Goal: Task Accomplishment & Management: Use online tool/utility

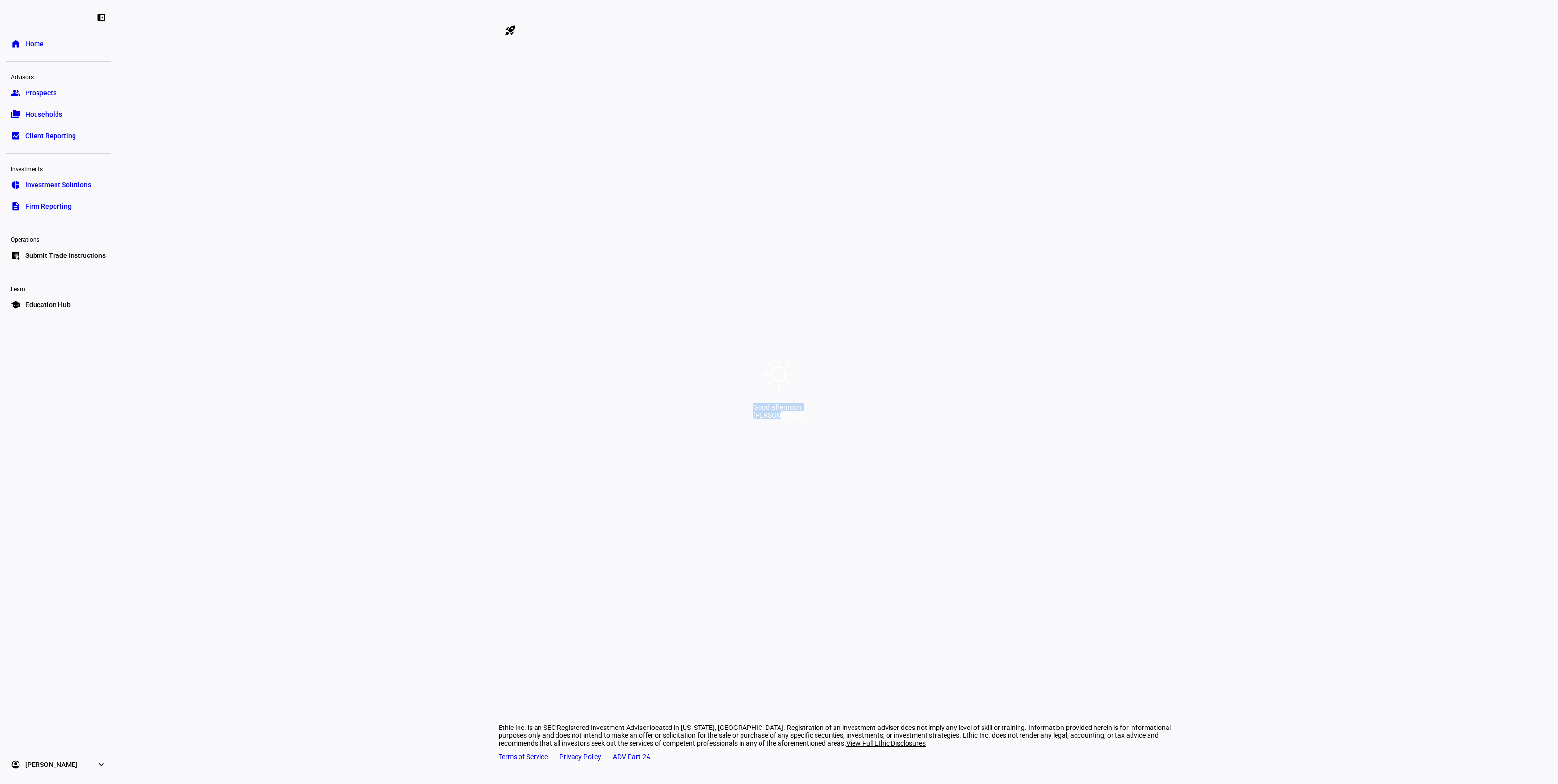
drag, startPoint x: 648, startPoint y: 417, endPoint x: 970, endPoint y: 421, distance: 322.0
click at [967, 421] on div "Good afternoon, [PERSON_NAME]" at bounding box center [779, 392] width 1558 height 784
click at [805, 419] on div "[PERSON_NAME]" at bounding box center [779, 415] width 52 height 8
click at [838, 416] on div "Good afternoon, [PERSON_NAME]" at bounding box center [779, 392] width 1558 height 784
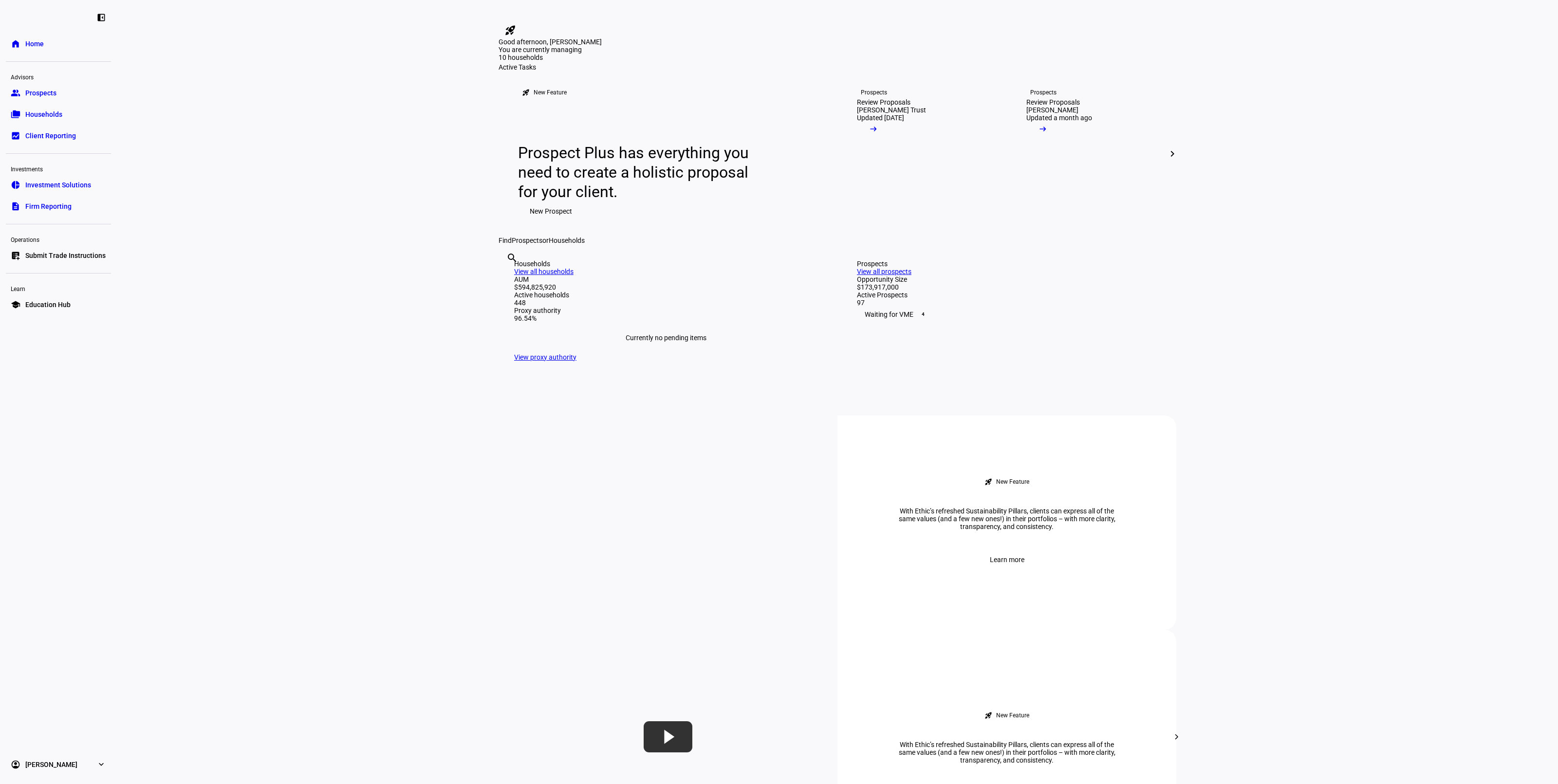
click at [805, 31] on div "[PERSON_NAME]" at bounding box center [779, 27] width 52 height 8
click at [508, 277] on input "text" at bounding box center [507, 271] width 2 height 12
paste input "84265930"
type input "84265930"
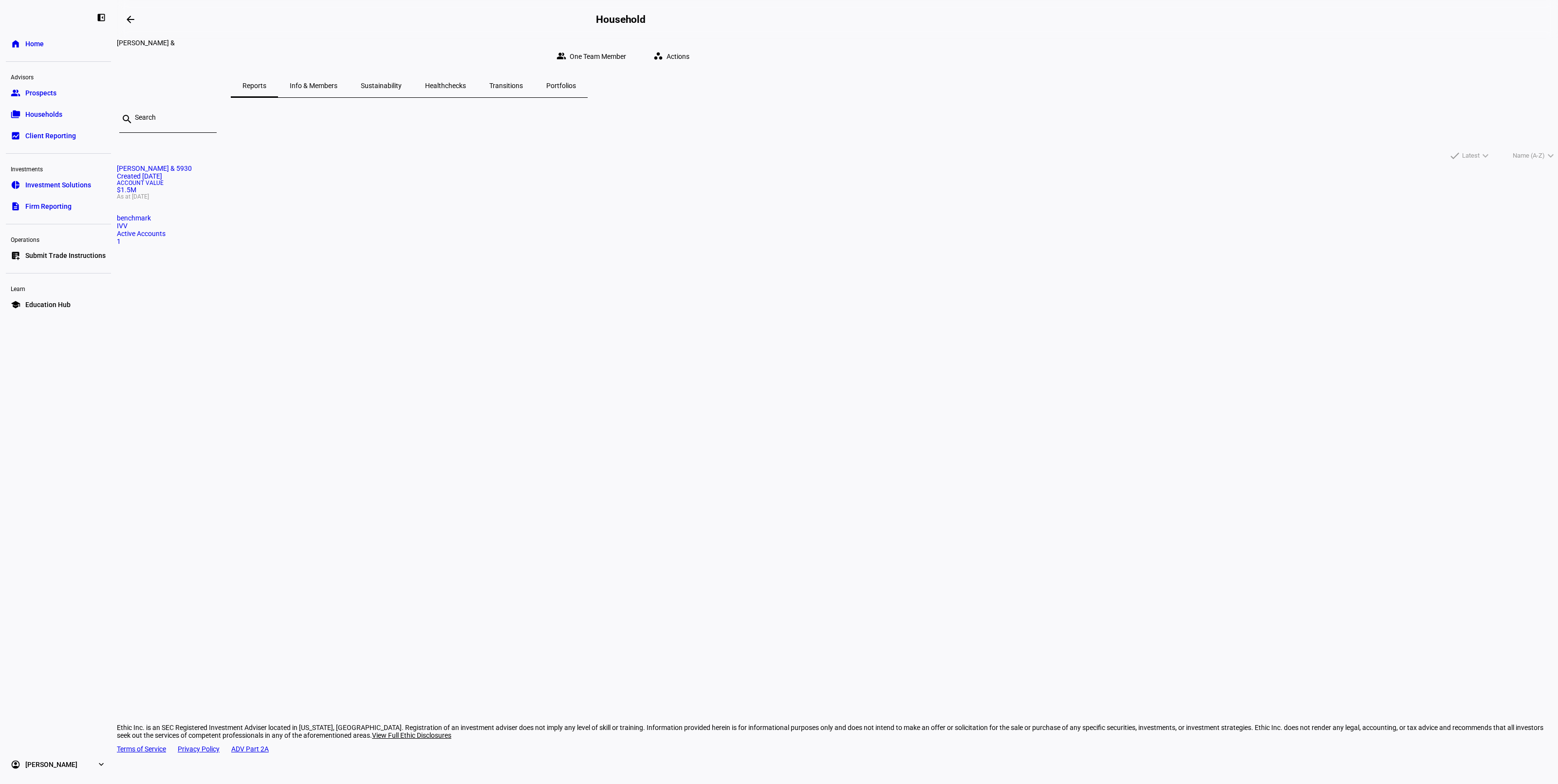
click at [639, 211] on mat-card "[PERSON_NAME] & 5930 Created [DATE] Account Value $1.5M As at [DATE] benchmark …" at bounding box center [837, 205] width 1441 height 81
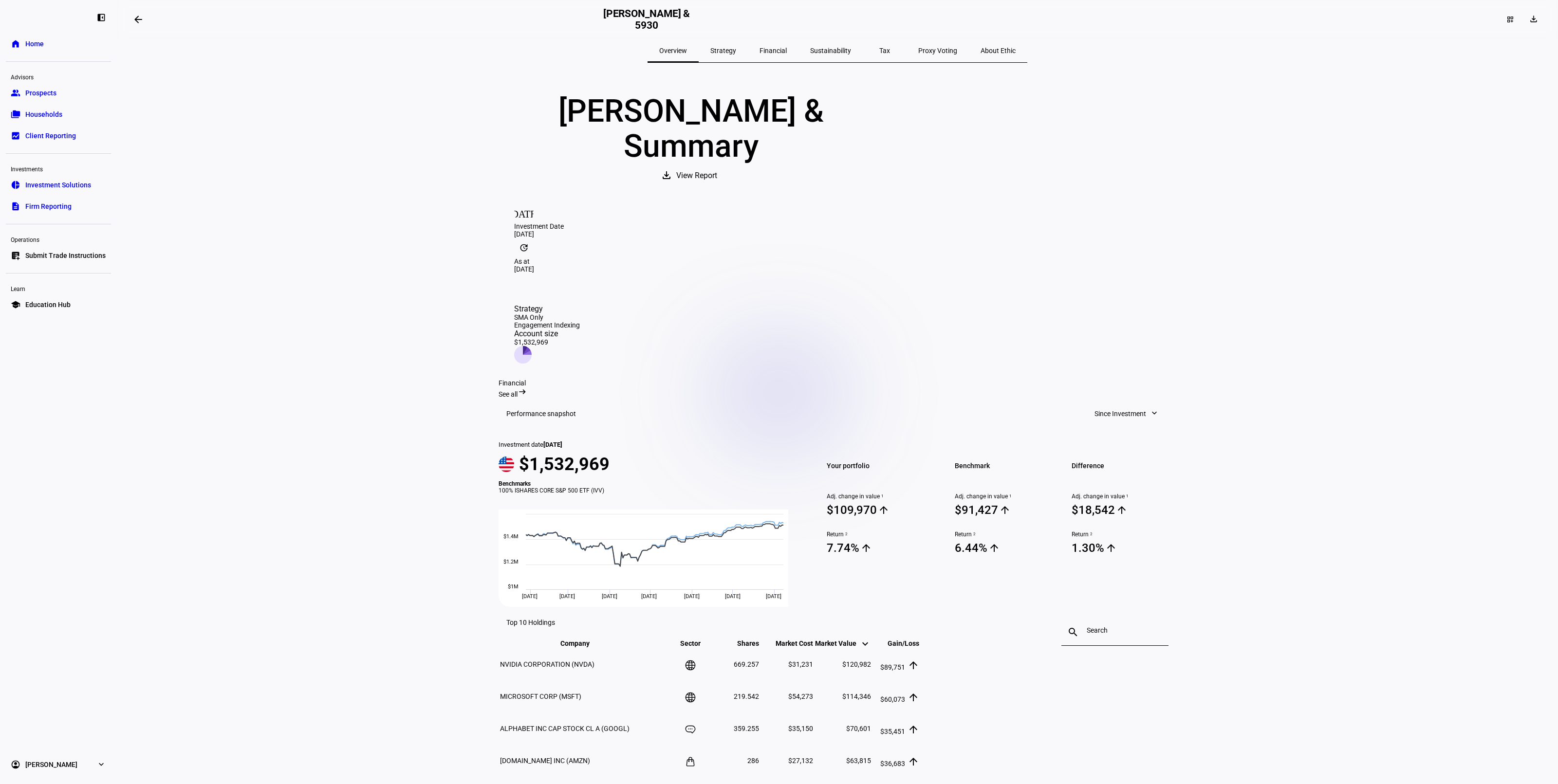
click at [43, 40] on span "Home" at bounding box center [35, 43] width 19 height 10
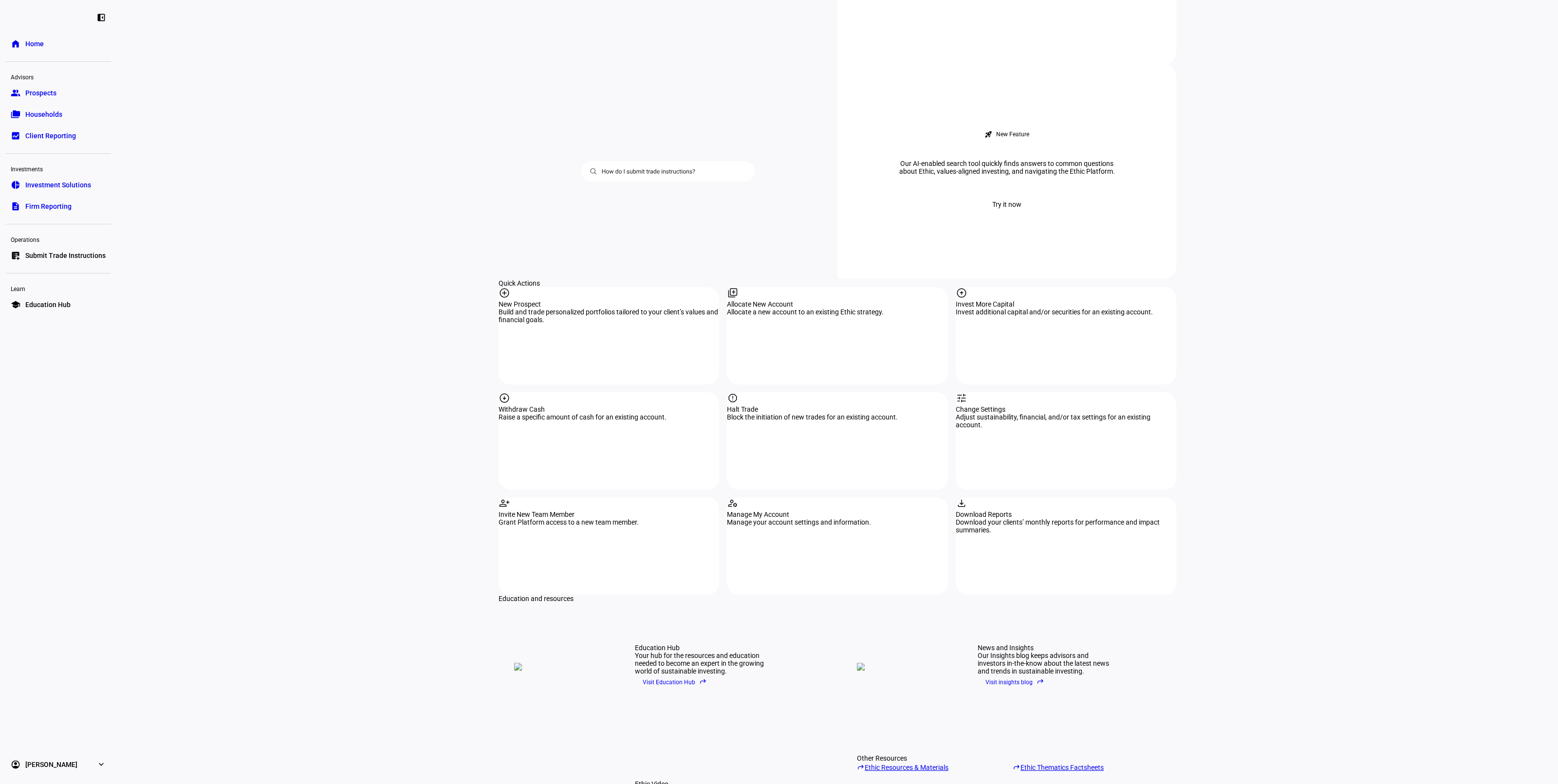
scroll to position [851, 0]
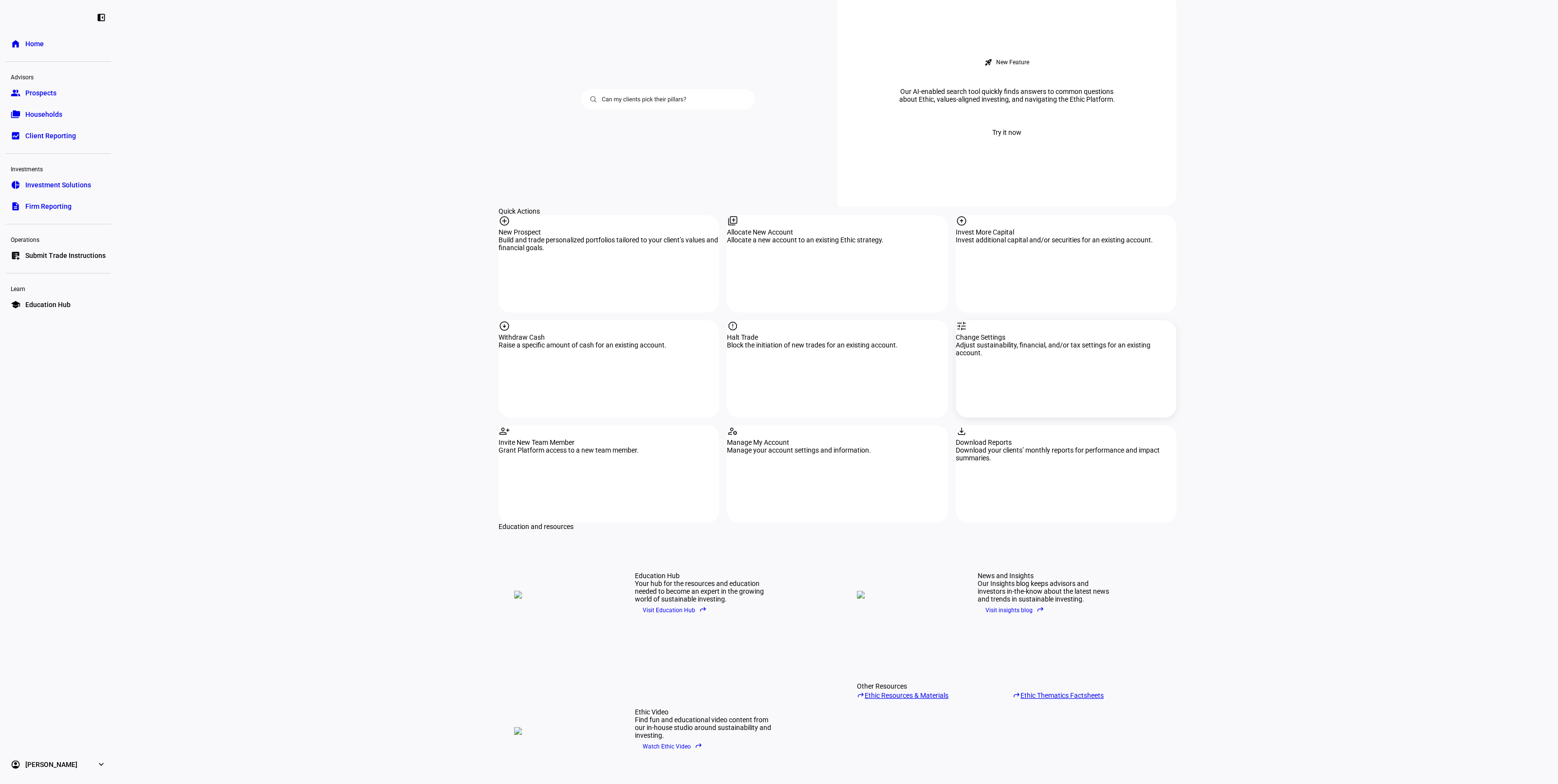
click at [1038, 320] on div "tune Change Settings Adjust sustainability, financial, and/or tax settings for …" at bounding box center [1066, 368] width 220 height 97
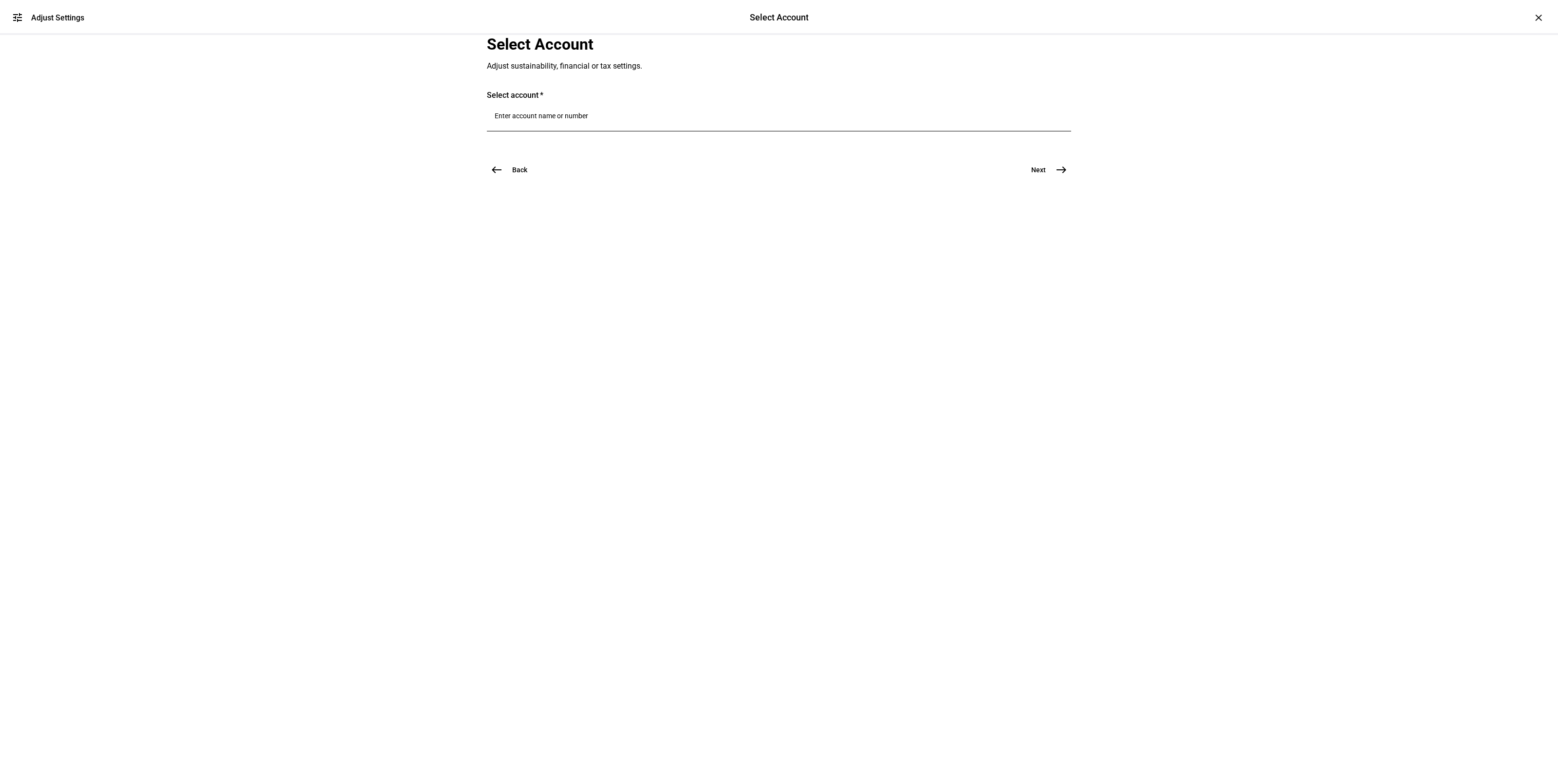
click at [606, 119] on input "Number" at bounding box center [779, 116] width 569 height 8
type input "[PERSON_NAME]"
click at [625, 302] on span "Joint 5930" at bounding box center [591, 302] width 123 height 9
drag, startPoint x: 1035, startPoint y: 358, endPoint x: 1012, endPoint y: 368, distance: 25.1
click at [1035, 205] on button "Next east" at bounding box center [1045, 195] width 52 height 19
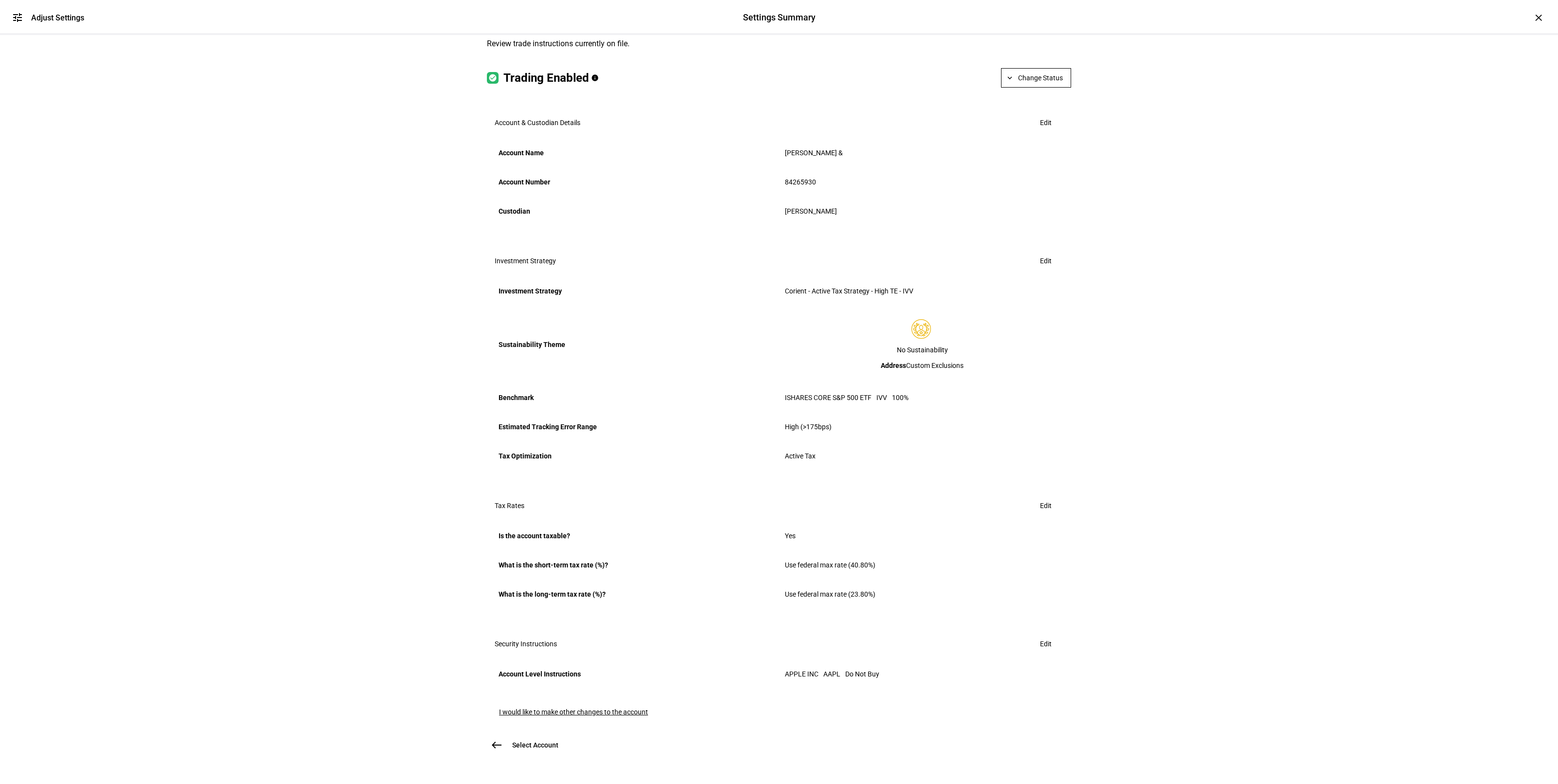
scroll to position [0, 0]
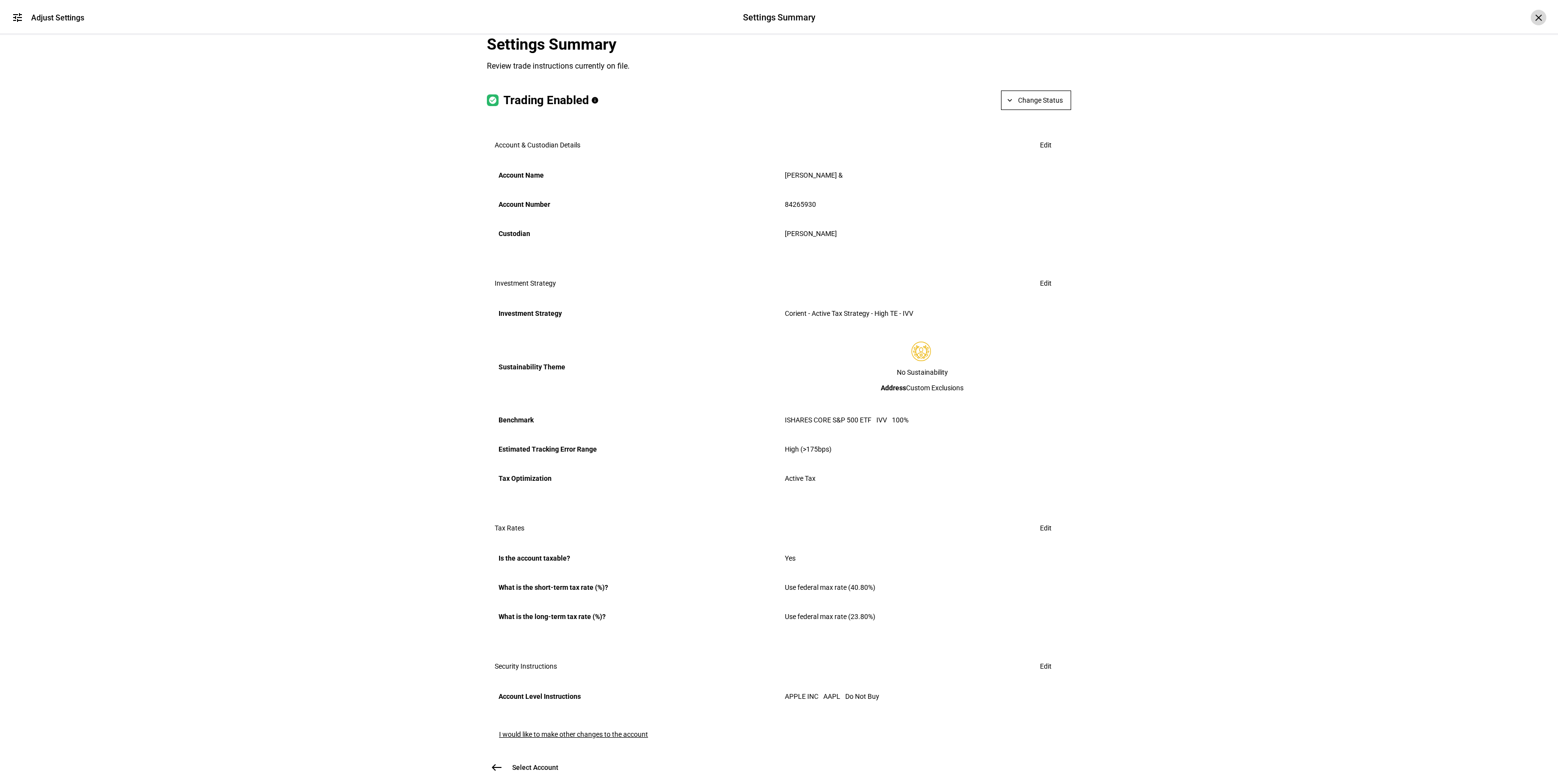
click at [1531, 15] on div "×" at bounding box center [1539, 18] width 16 height 16
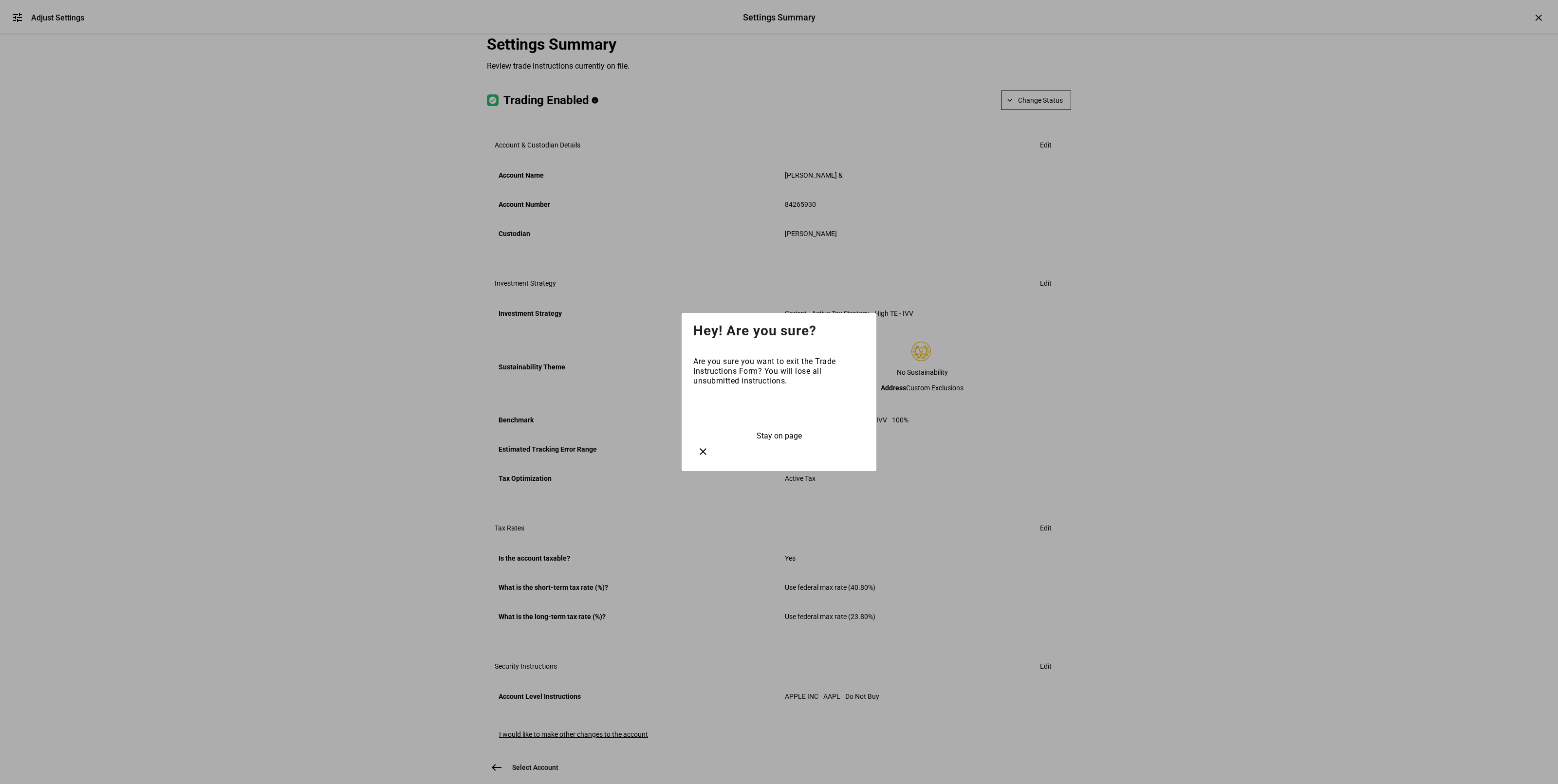
click at [777, 416] on span "Exit" at bounding box center [779, 411] width 14 height 9
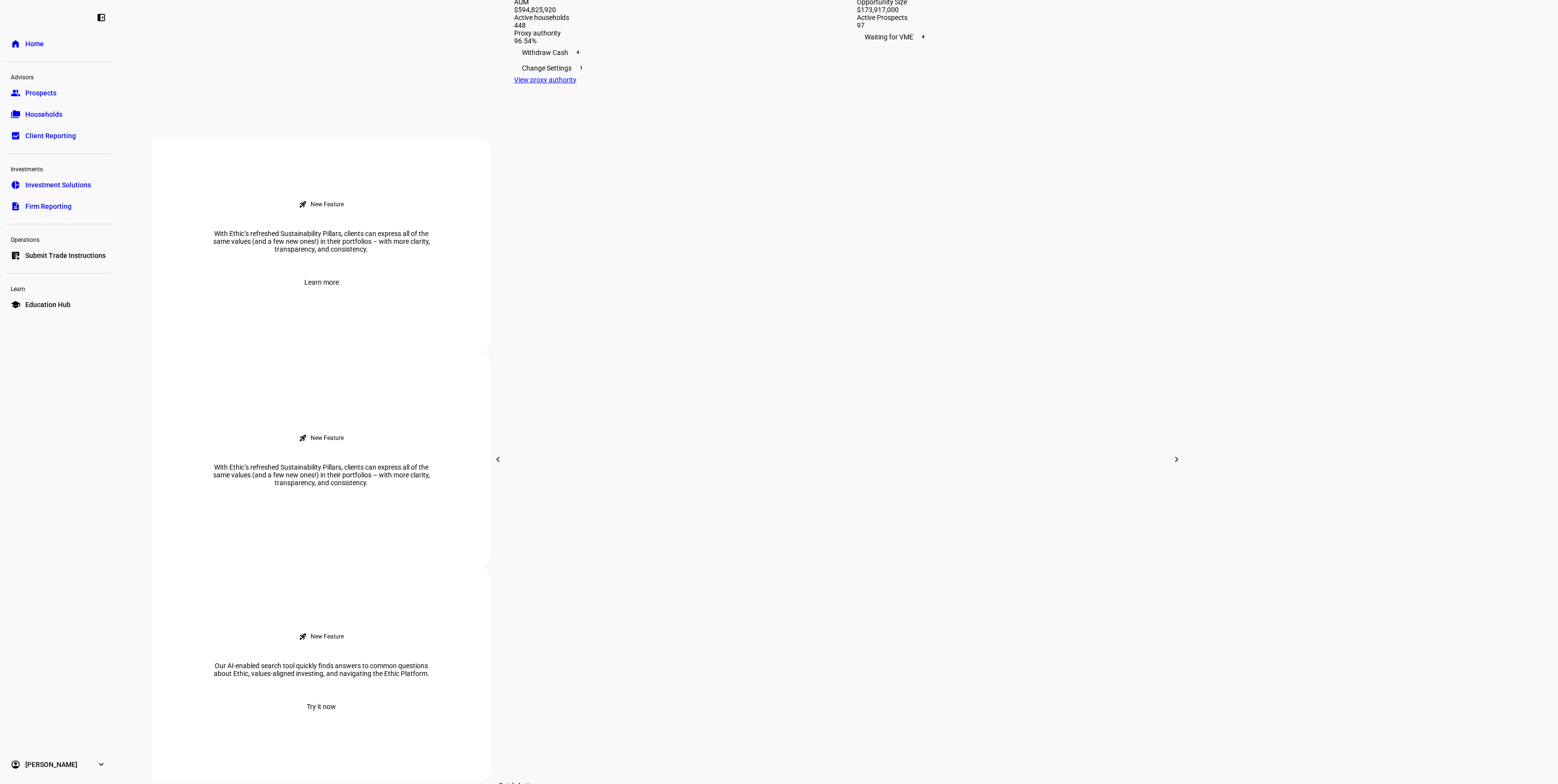
scroll to position [54, 0]
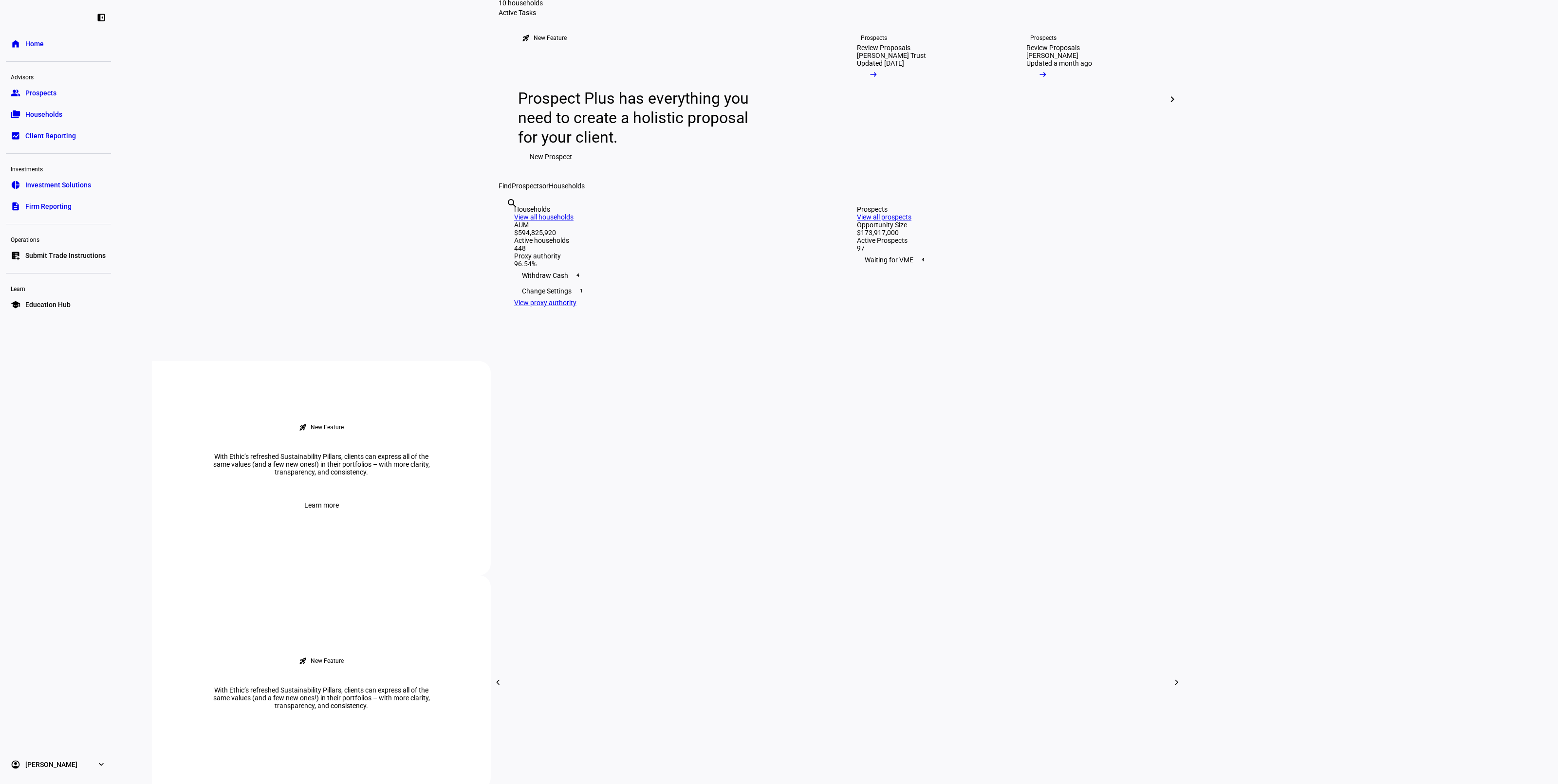
click at [508, 223] on input "text" at bounding box center [507, 216] width 2 height 12
paste input "84265930"
type input "84265930"
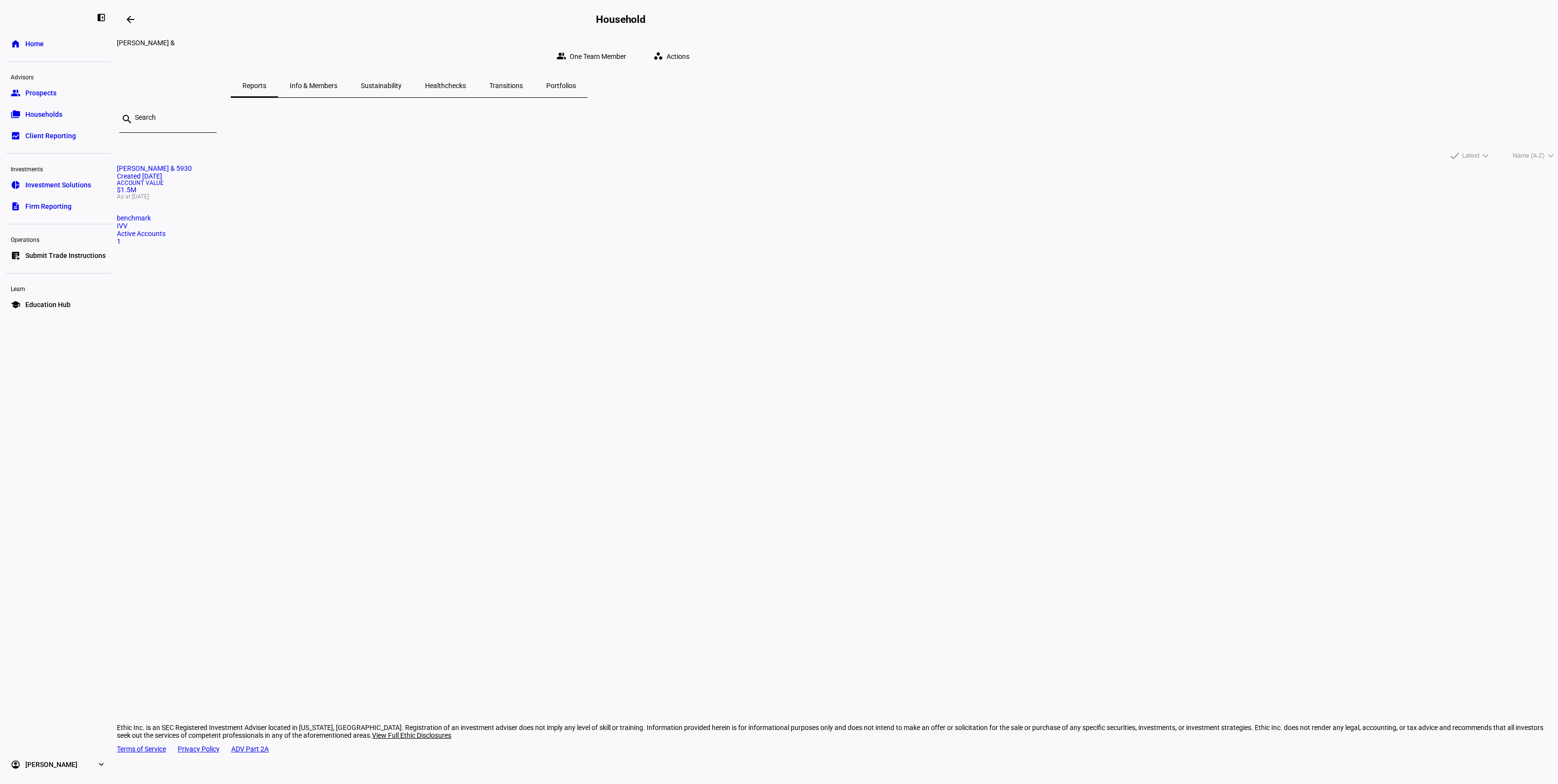
click at [576, 82] on span "Portfolios" at bounding box center [561, 85] width 29 height 7
click at [649, 271] on mat-card "Corient - Active Tax Strategy - High TE - IVV - & - 5930 more_vert Updated [DAT…" at bounding box center [837, 228] width 1441 height 127
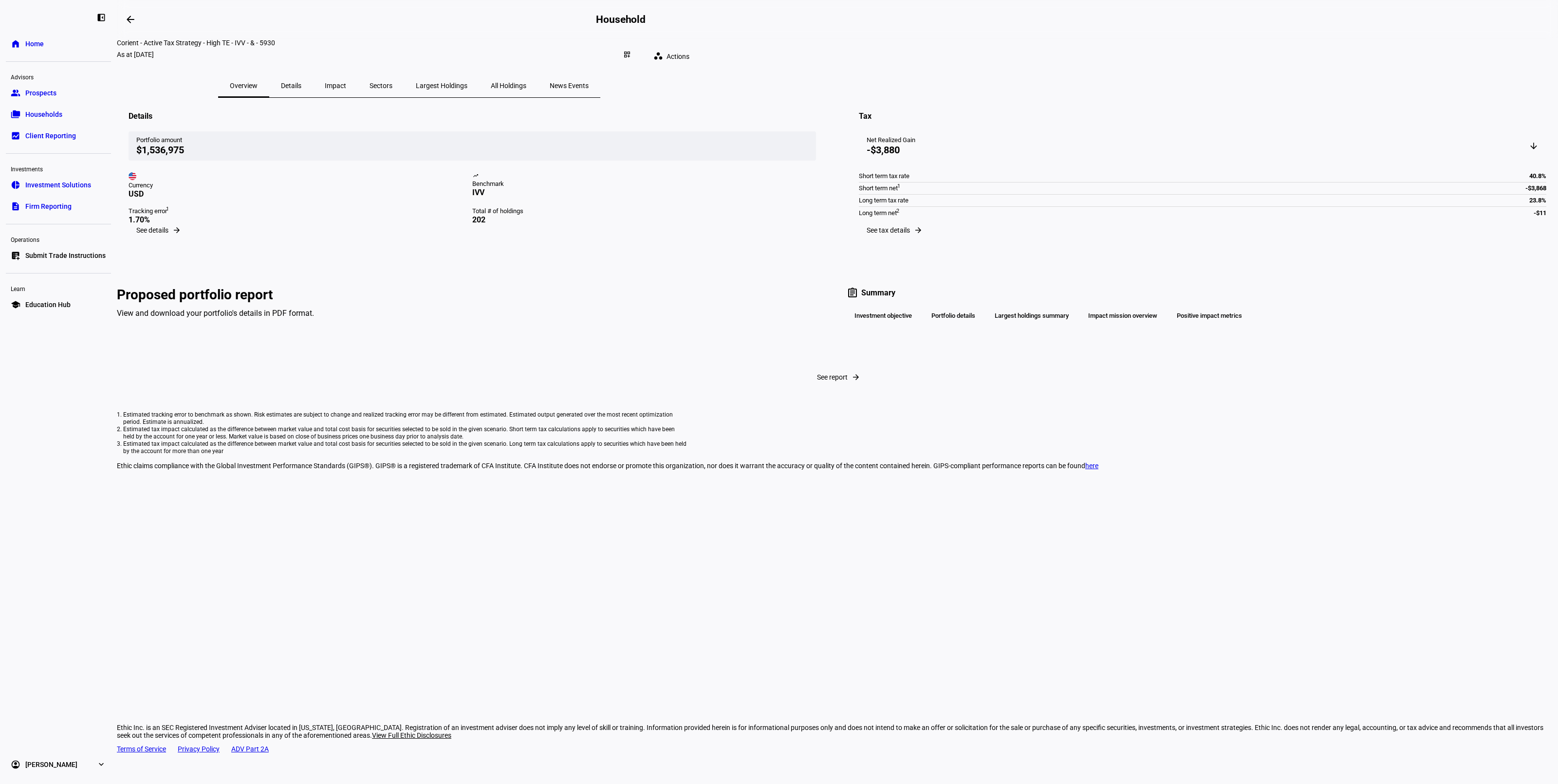
click at [1187, 275] on eth-portfolio-overview "As at [DATE] Details Portfolio amount $1,536,975 Currency USD trending_up Bench…" at bounding box center [837, 283] width 1441 height 371
click at [168, 234] on span "See details" at bounding box center [152, 230] width 32 height 8
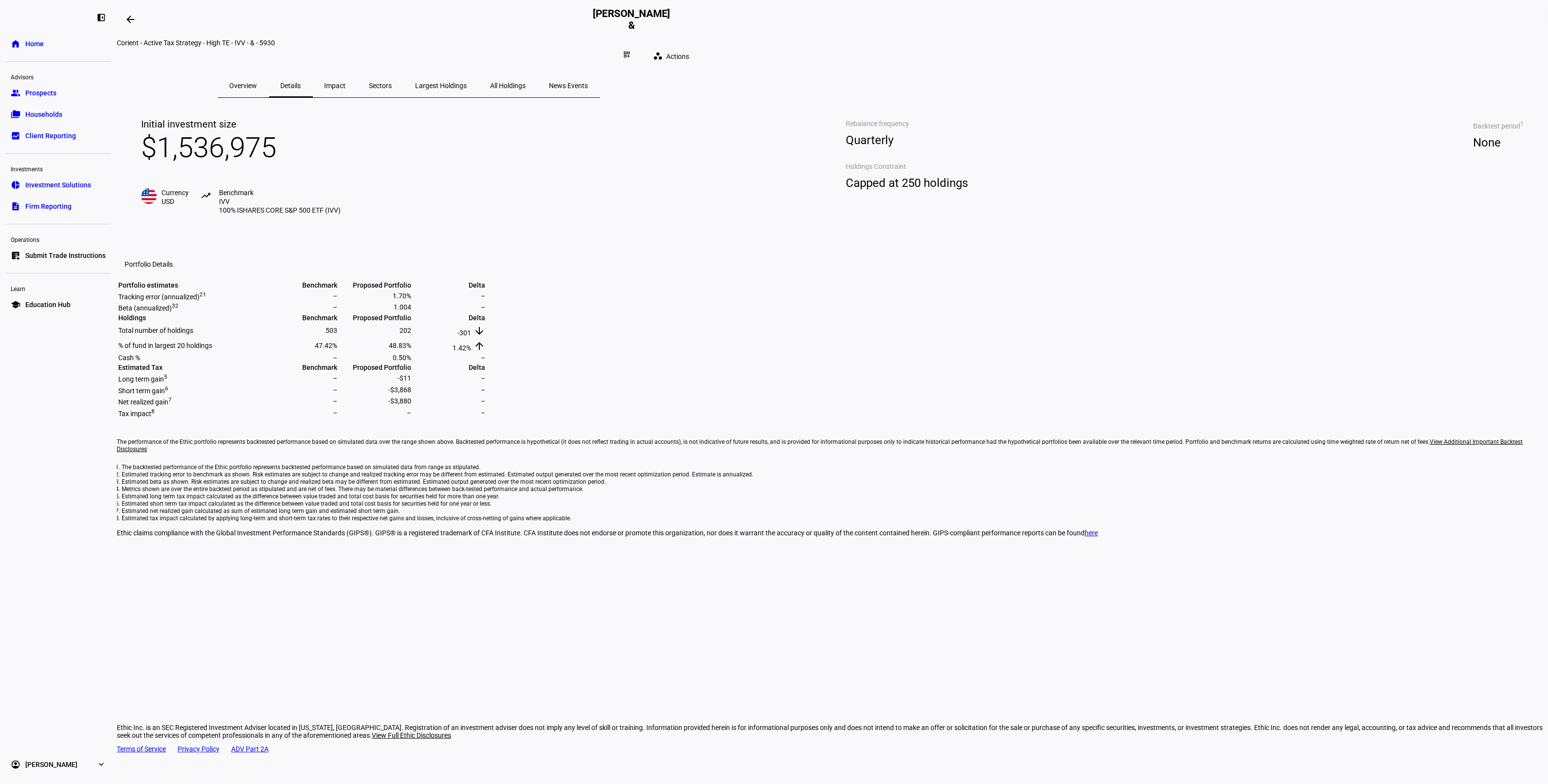
drag, startPoint x: 1225, startPoint y: 292, endPoint x: 1202, endPoint y: 290, distance: 23.1
click at [1223, 292] on eth-portfolio-details "Initial investment size $1,536,975 Currency USD trending_up Benchmark IVV 100% …" at bounding box center [832, 317] width 1431 height 439
click at [56, 37] on link "home Home" at bounding box center [59, 43] width 105 height 19
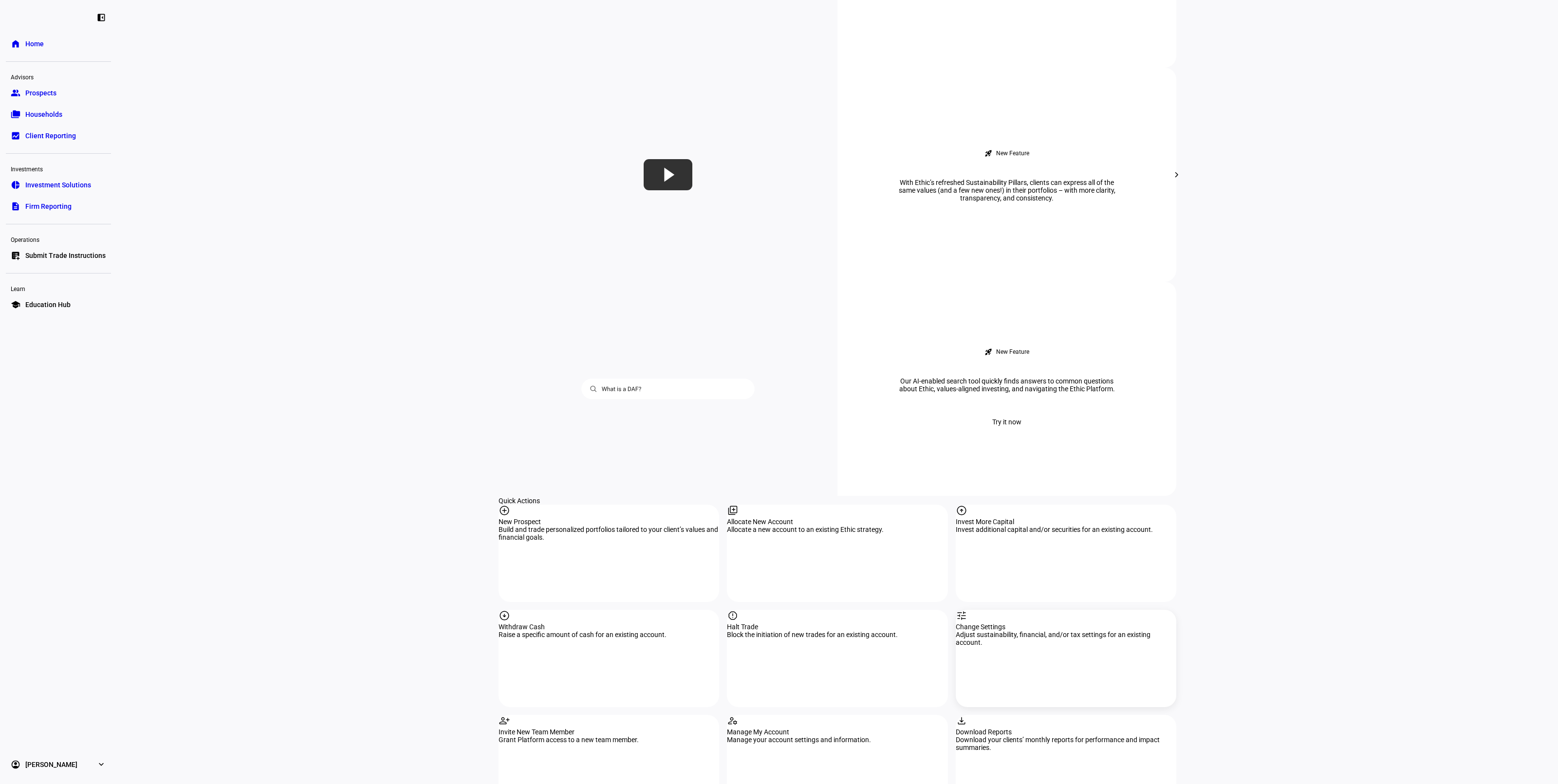
scroll to position [608, 0]
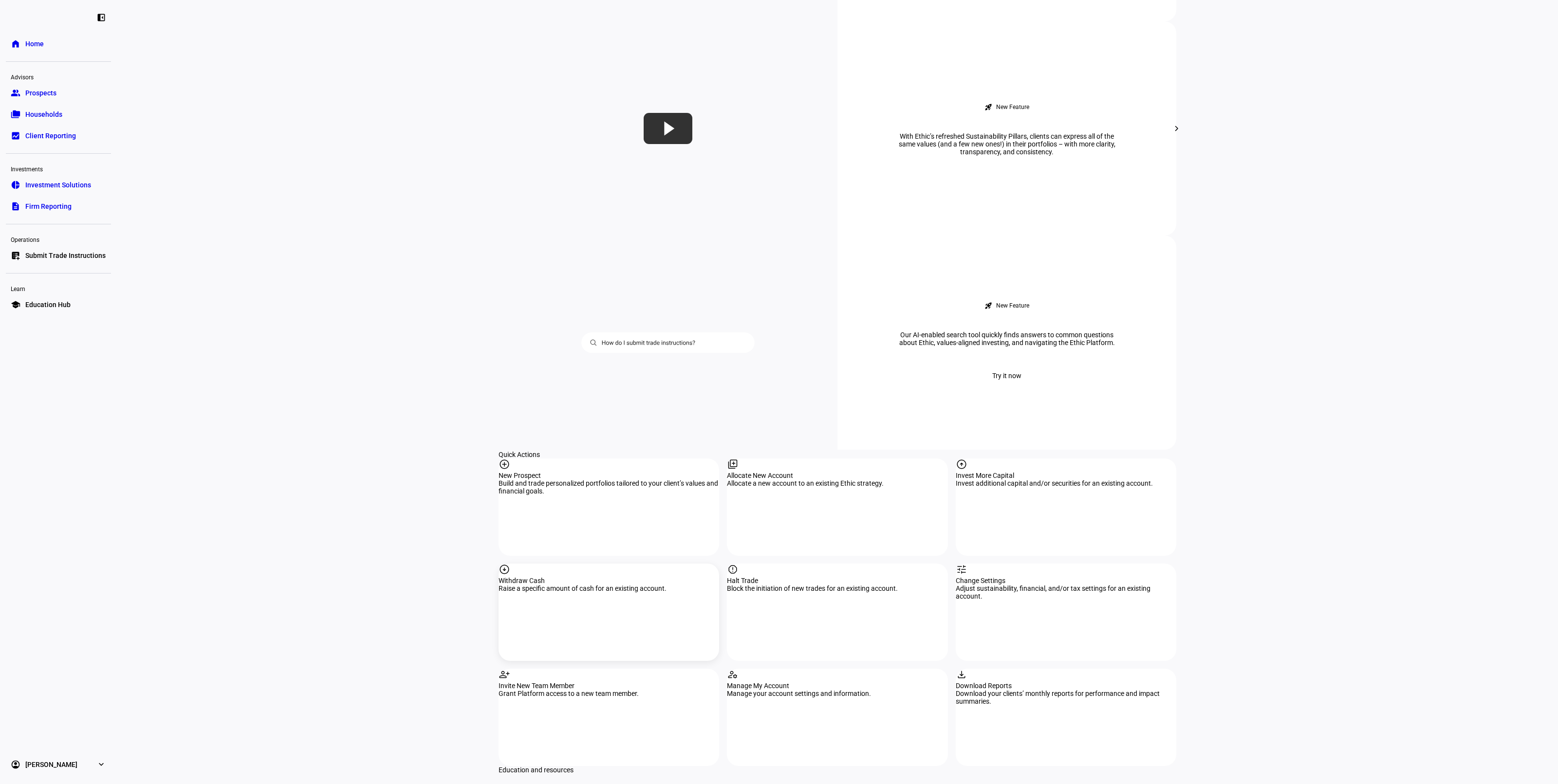
click at [607, 585] on div "Raise a specific amount of cash for an existing account." at bounding box center [609, 589] width 220 height 8
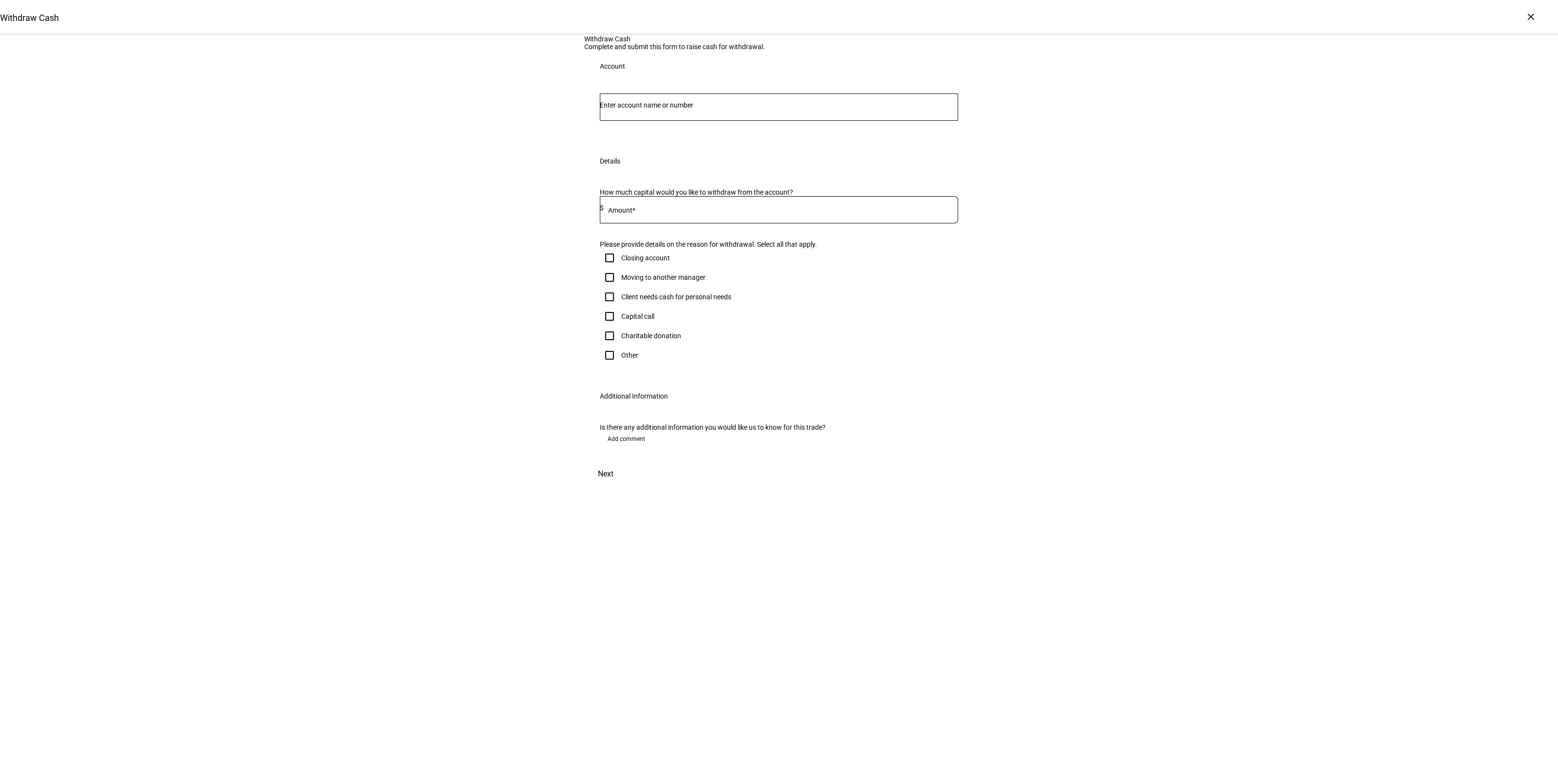
click at [651, 109] on input "Number" at bounding box center [779, 105] width 358 height 8
type input "b"
type input "h"
type input "0638"
drag, startPoint x: 677, startPoint y: 265, endPoint x: 664, endPoint y: 314, distance: 50.7
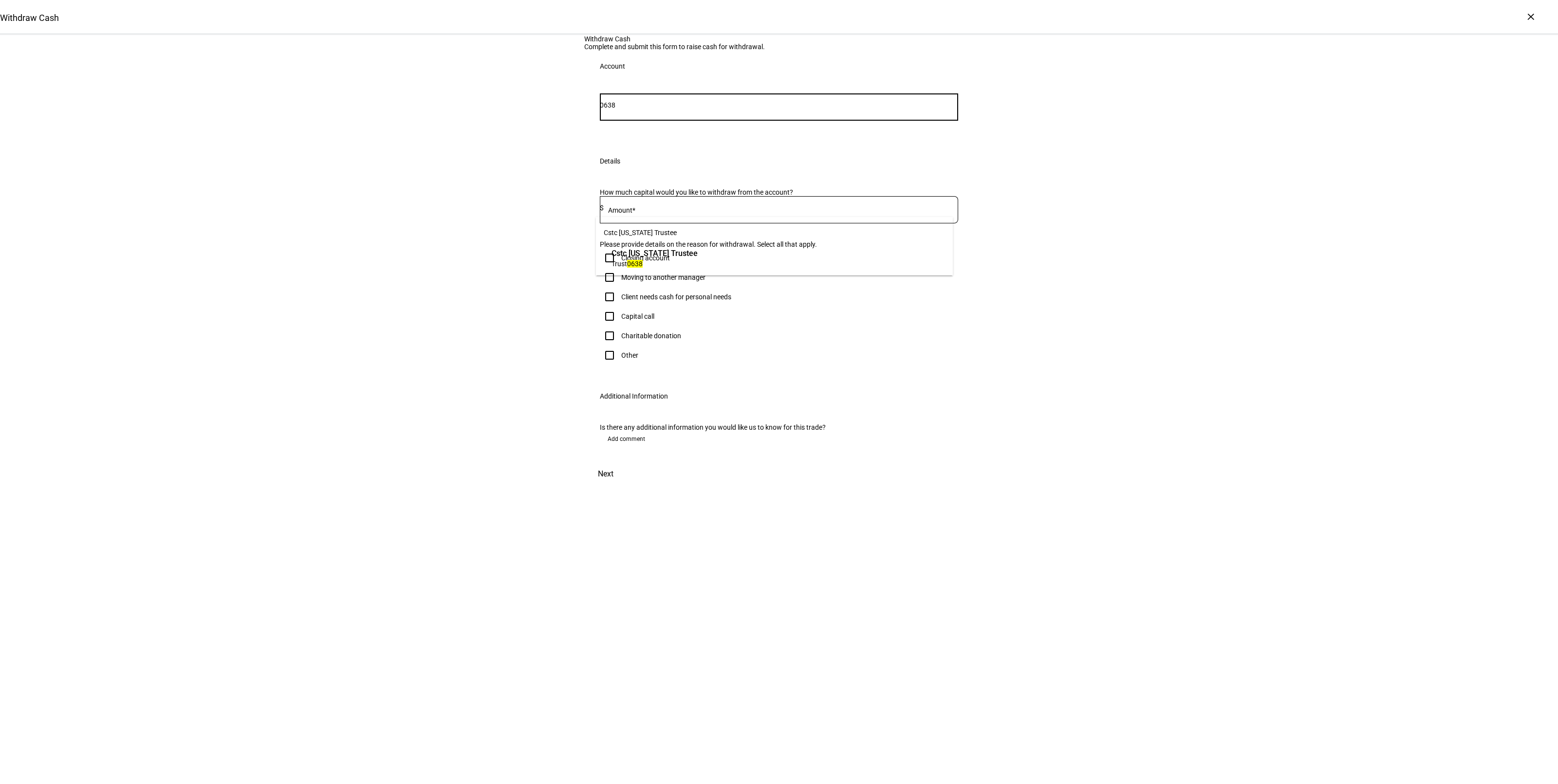
click at [676, 265] on span "Trust 0638" at bounding box center [654, 264] width 86 height 9
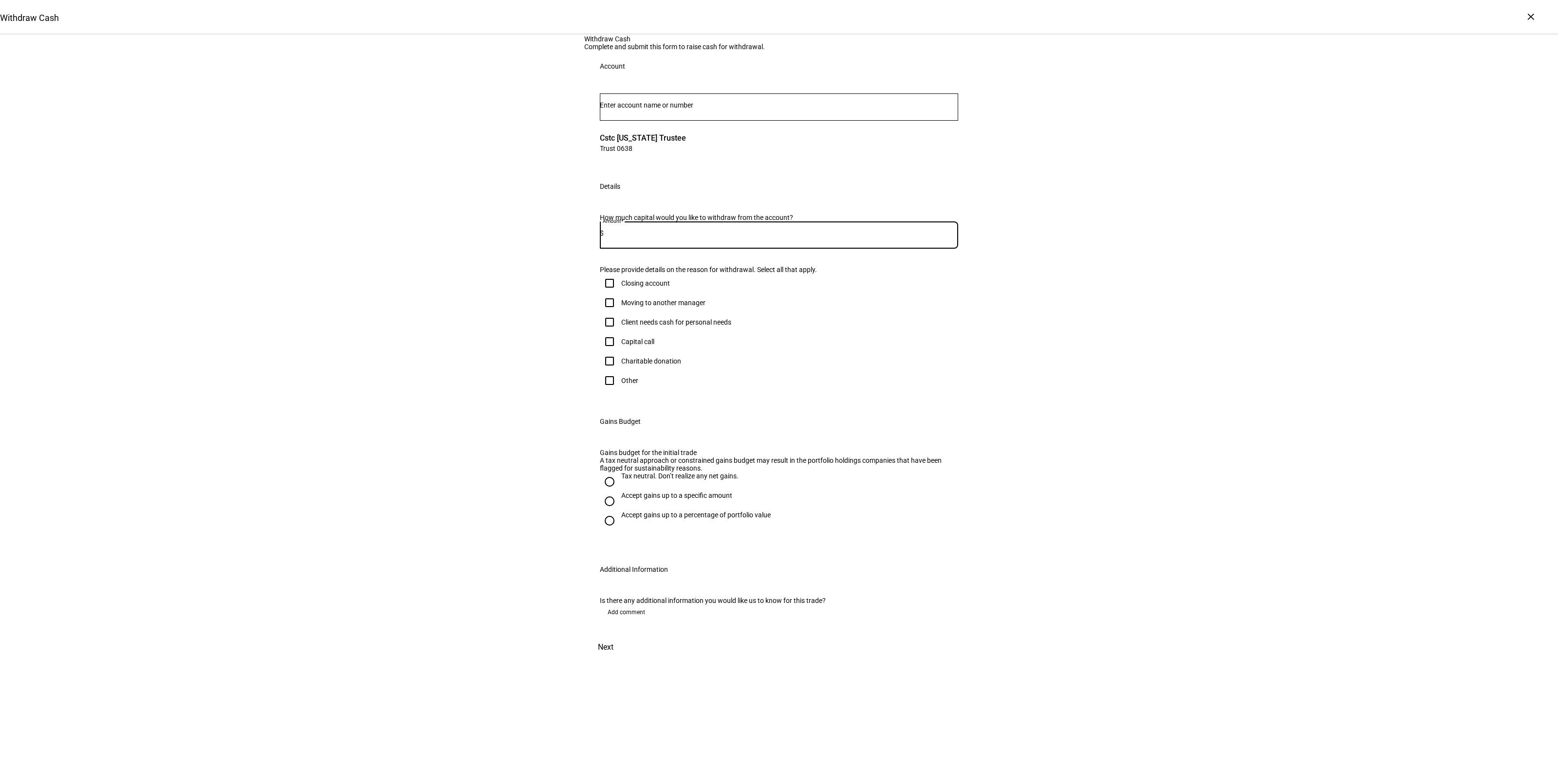
click at [644, 237] on input at bounding box center [781, 233] width 355 height 8
type input "42,000"
click at [660, 326] on div "Client needs cash for personal needs" at bounding box center [677, 322] width 110 height 8
click at [619, 332] on input "Client needs cash for personal needs" at bounding box center [609, 322] width 19 height 19
checkbox input "true"
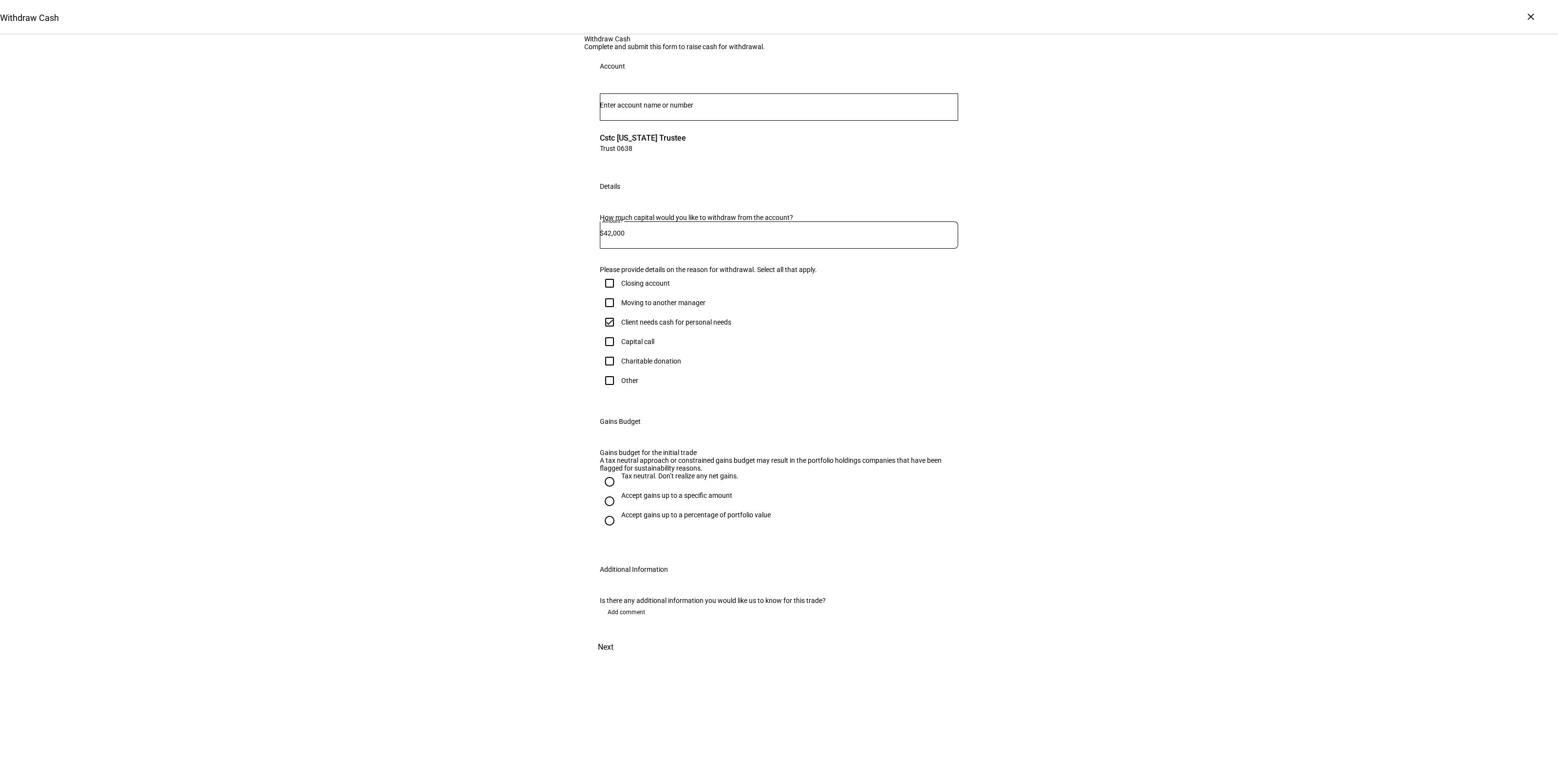
click at [629, 499] on div "Accept gains up to a specific amount" at bounding box center [677, 496] width 111 height 8
click at [619, 511] on input "Accept gains up to a specific amount" at bounding box center [609, 501] width 19 height 19
radio input "true"
drag, startPoint x: 628, startPoint y: 708, endPoint x: 633, endPoint y: 705, distance: 5.8
click at [628, 556] on mat-label "Max gains budget*" at bounding box center [642, 552] width 57 height 8
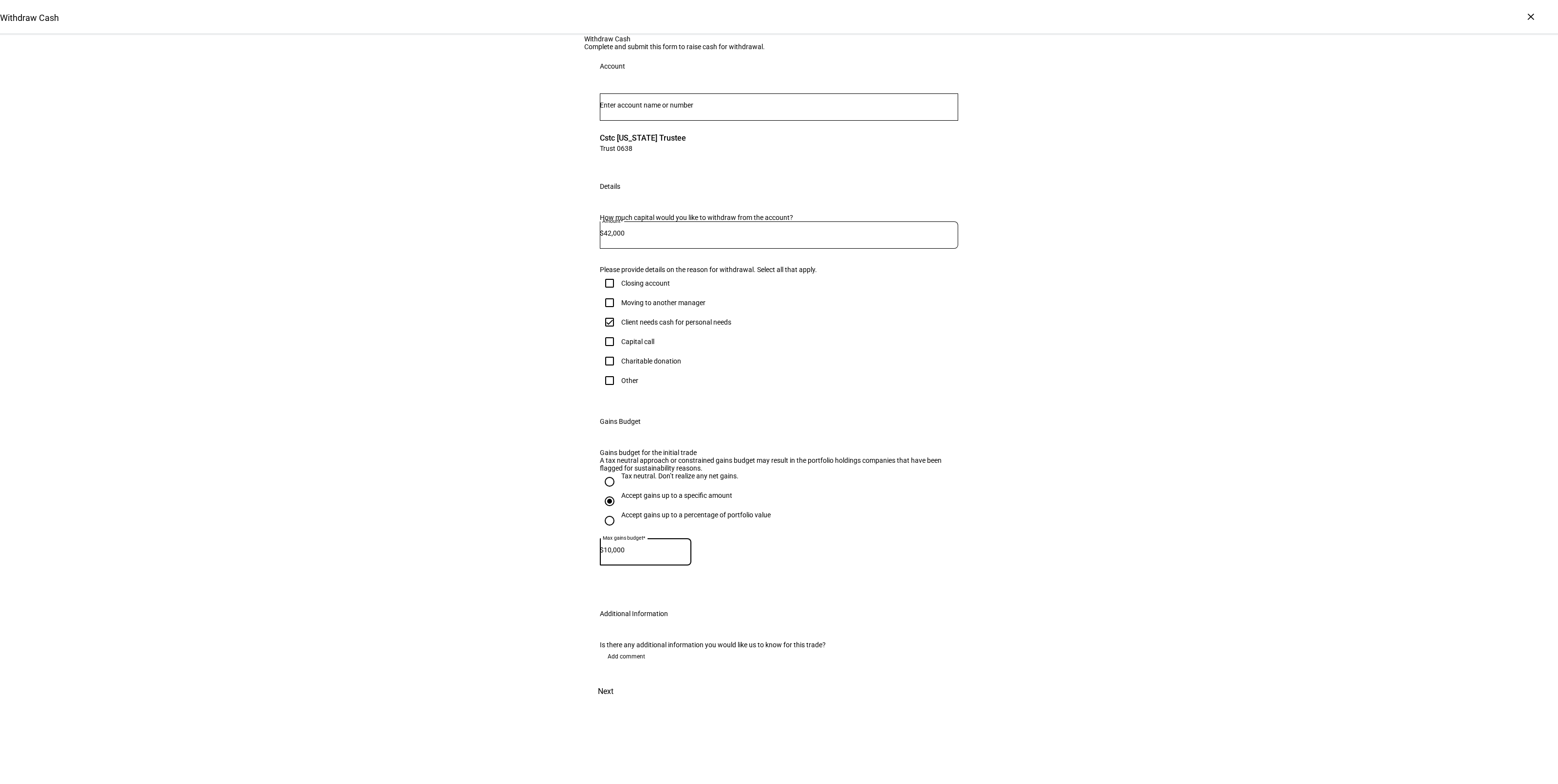
type input "10,000"
click at [1167, 530] on div "Withdraw Cash Complete and submit this form to raise cash for withdrawal. Accou…" at bounding box center [779, 369] width 1558 height 668
click at [614, 703] on span "Next" at bounding box center [606, 692] width 16 height 23
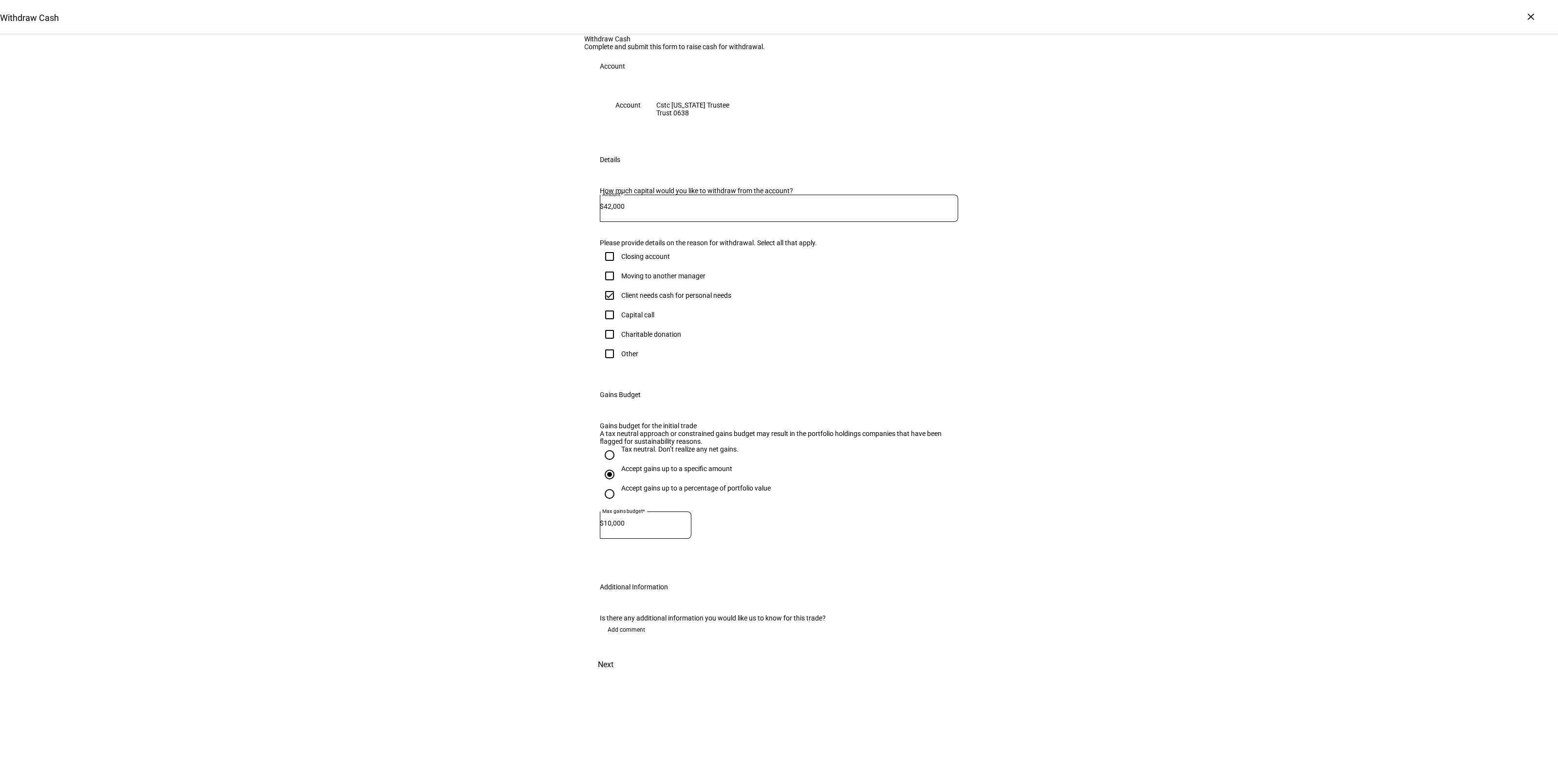
scroll to position [0, 0]
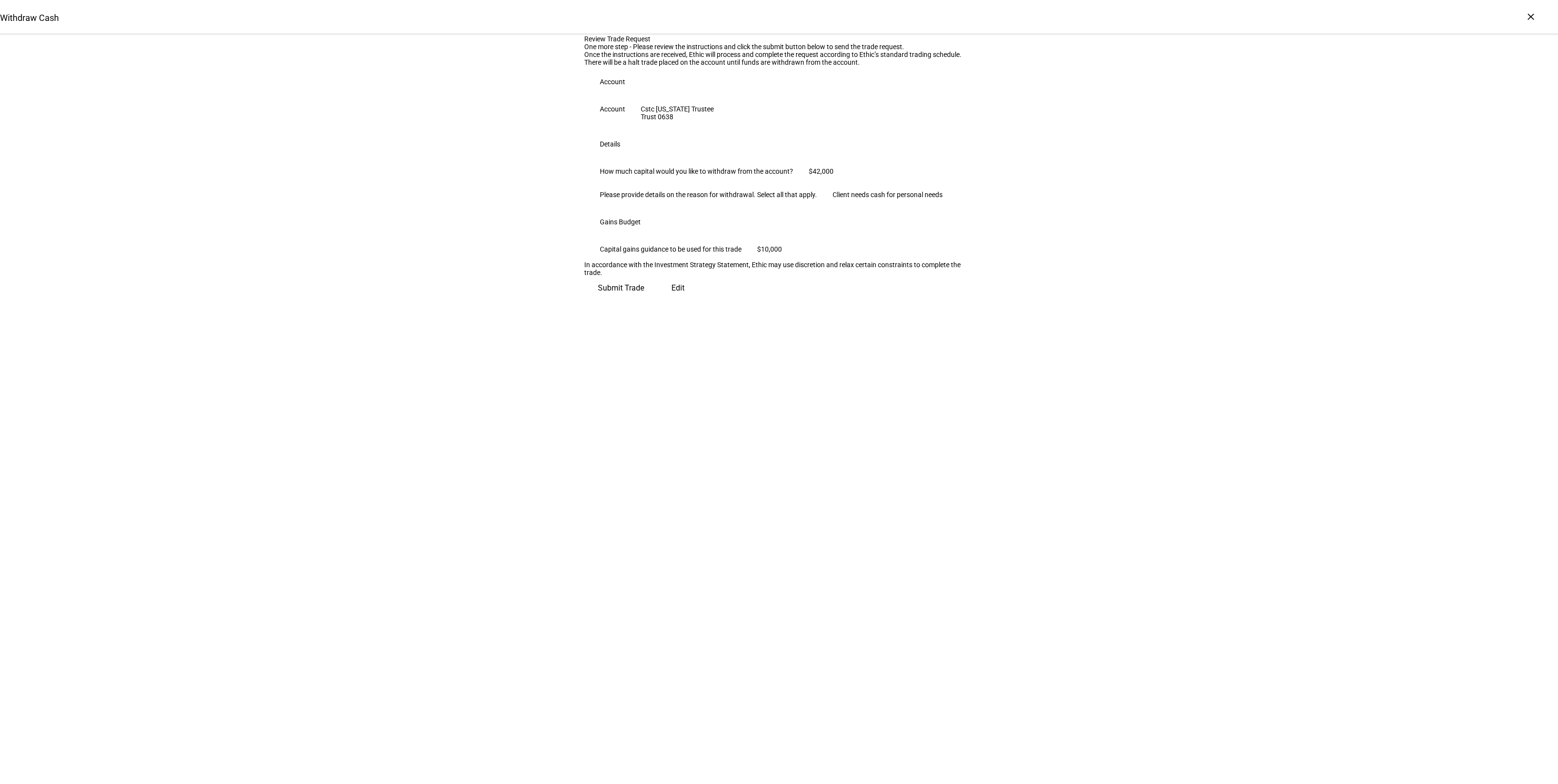
click at [644, 300] on span "Submit Trade" at bounding box center [621, 288] width 47 height 23
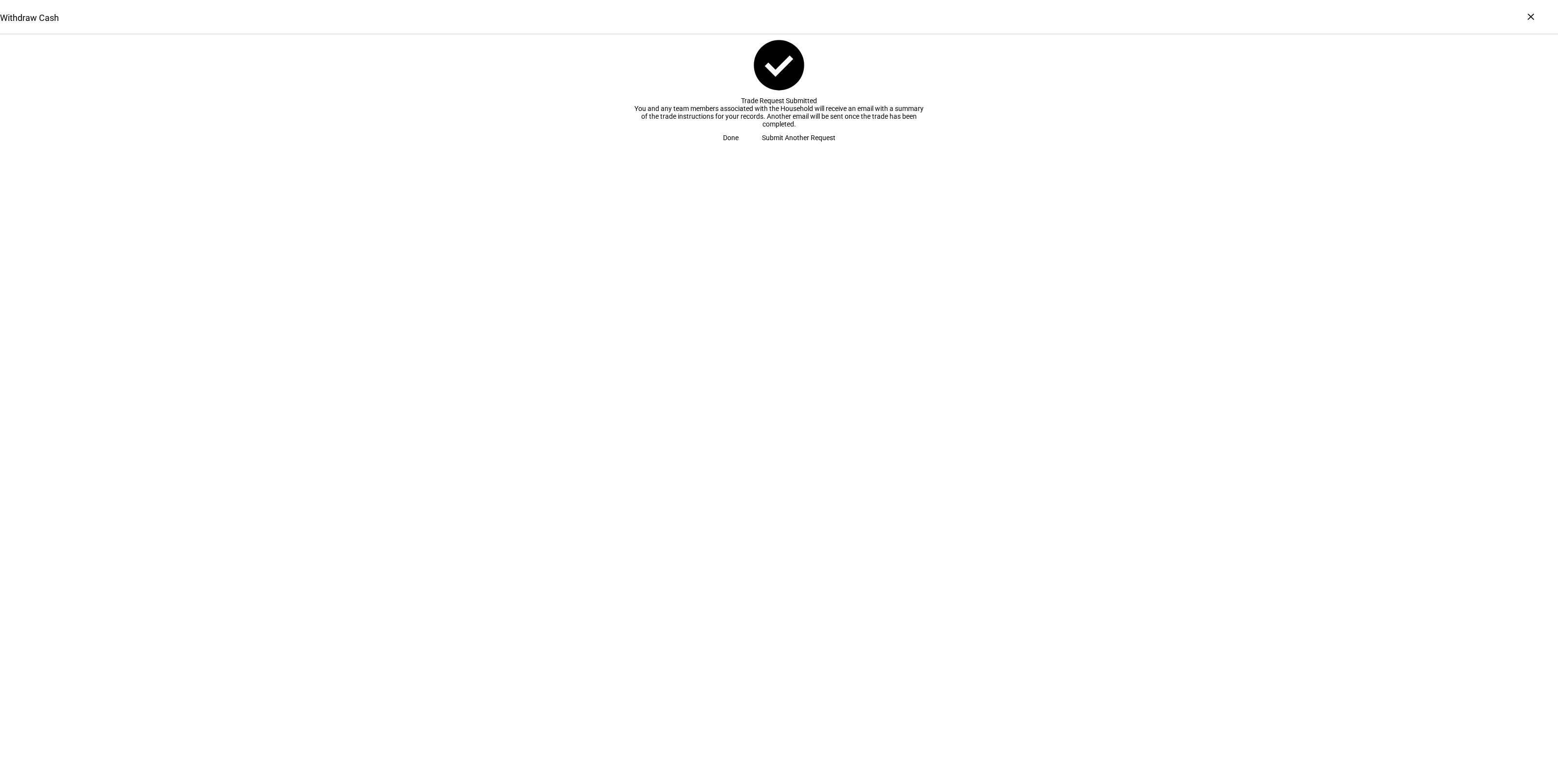
click at [739, 147] on span "Done" at bounding box center [731, 137] width 16 height 19
